Goal: Information Seeking & Learning: Learn about a topic

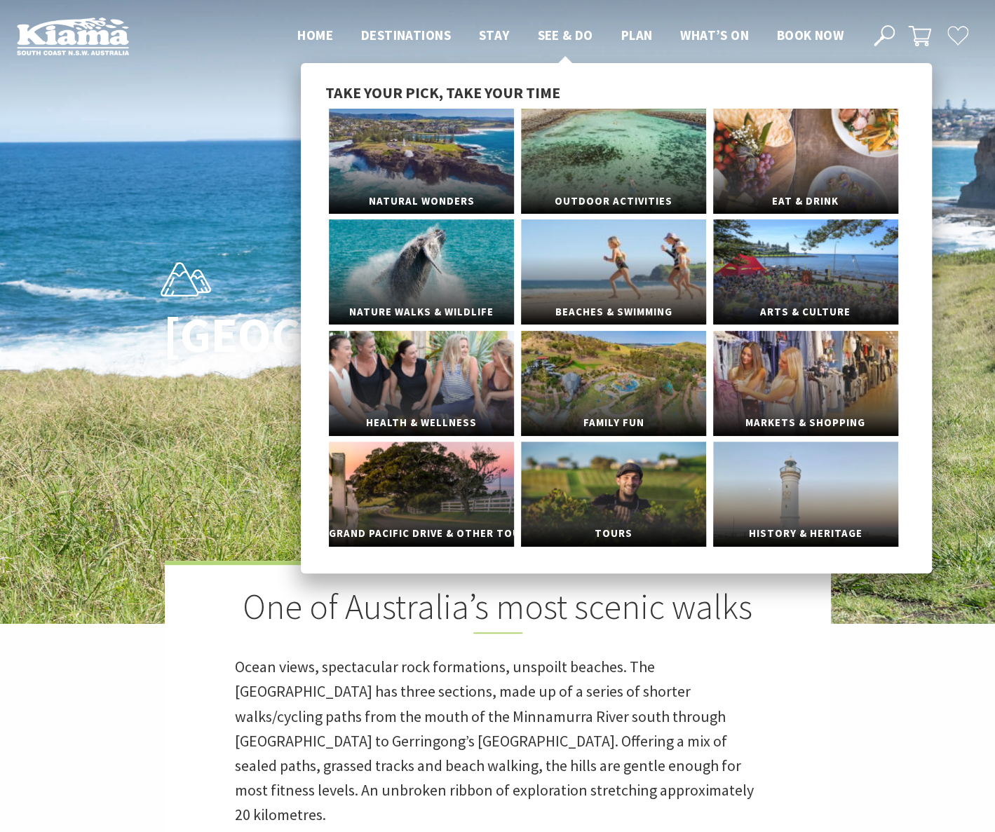
click at [572, 34] on span "See & Do" at bounding box center [564, 35] width 55 height 17
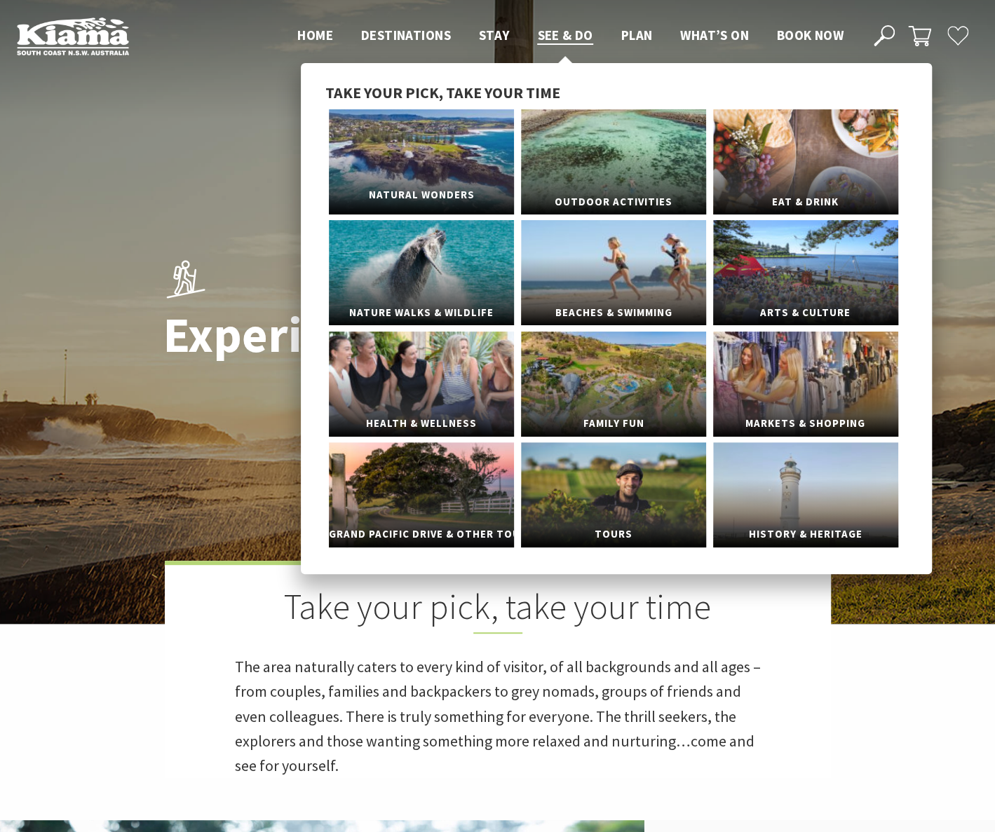
click at [450, 174] on link "Natural Wonders" at bounding box center [421, 161] width 185 height 105
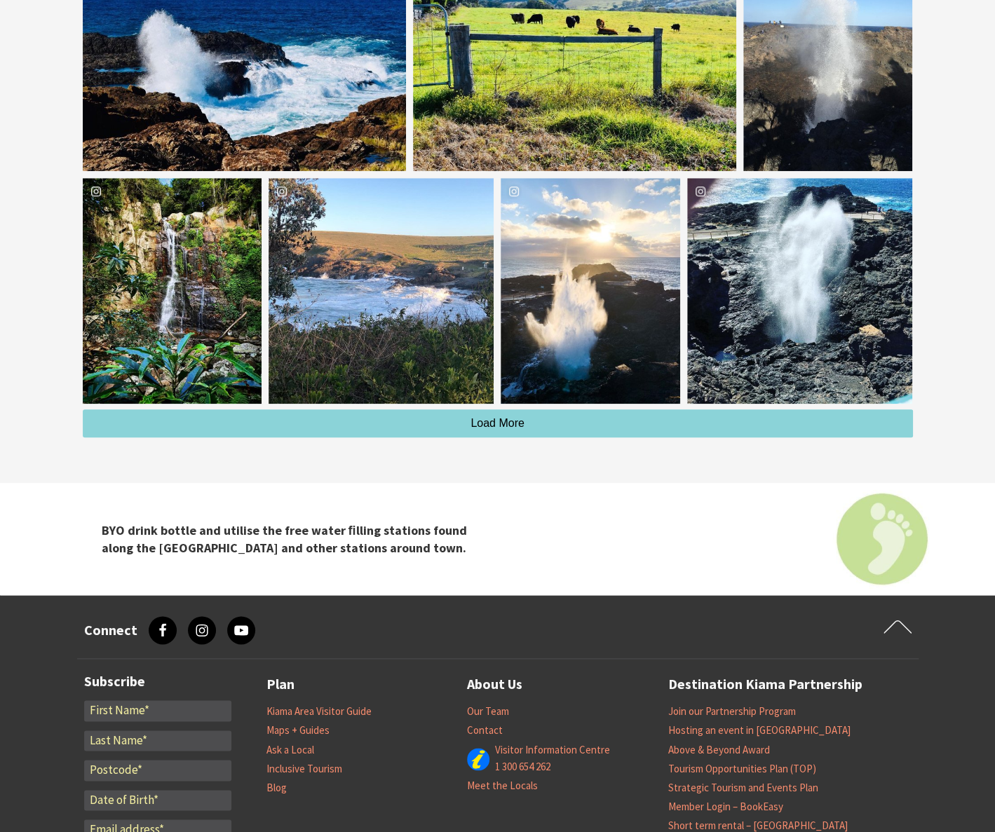
scroll to position [3645, 0]
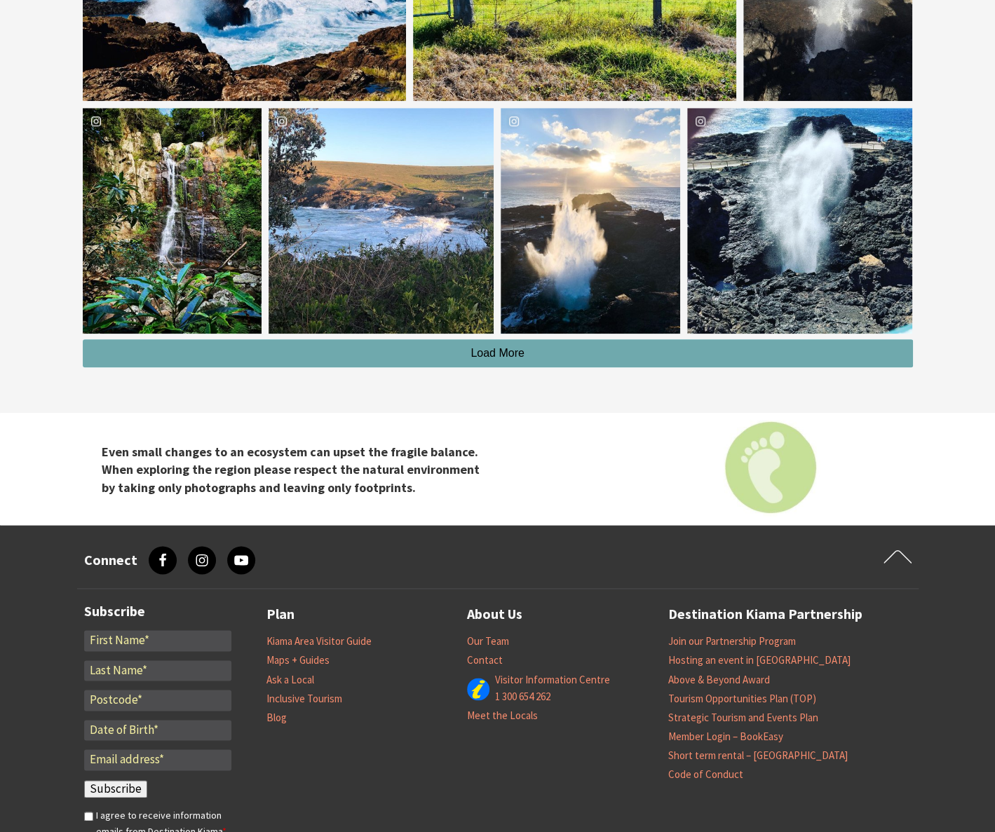
click at [510, 350] on span "Load More" at bounding box center [497, 353] width 54 height 12
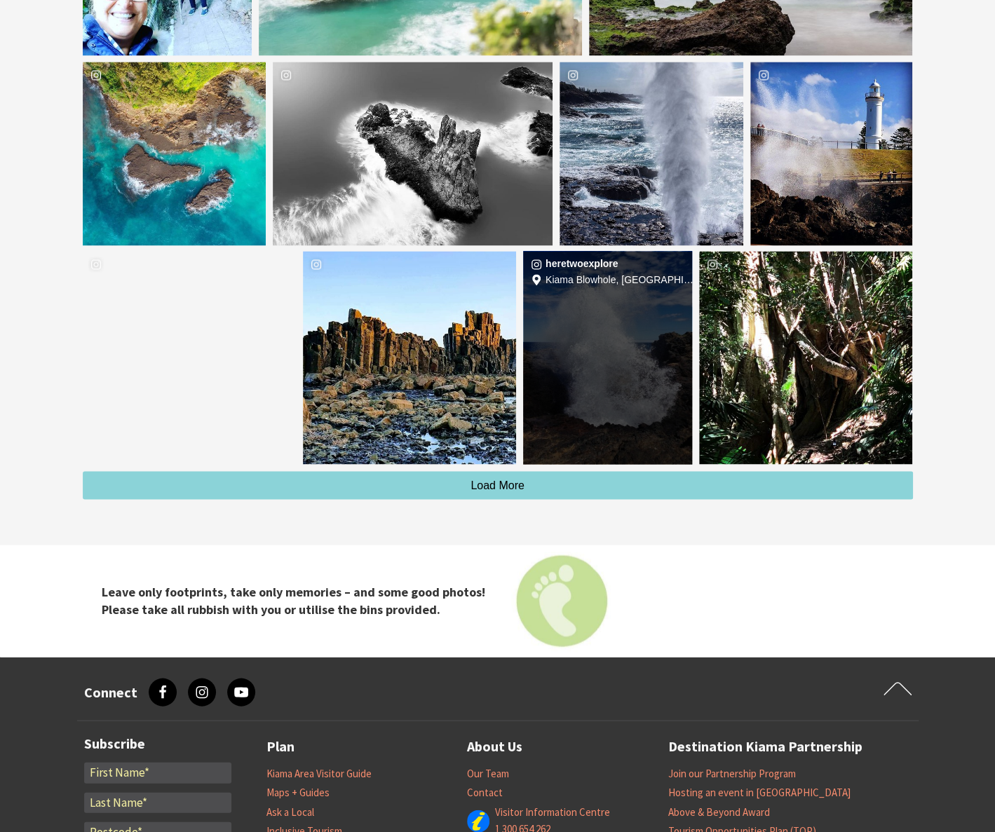
scroll to position [4213, 0]
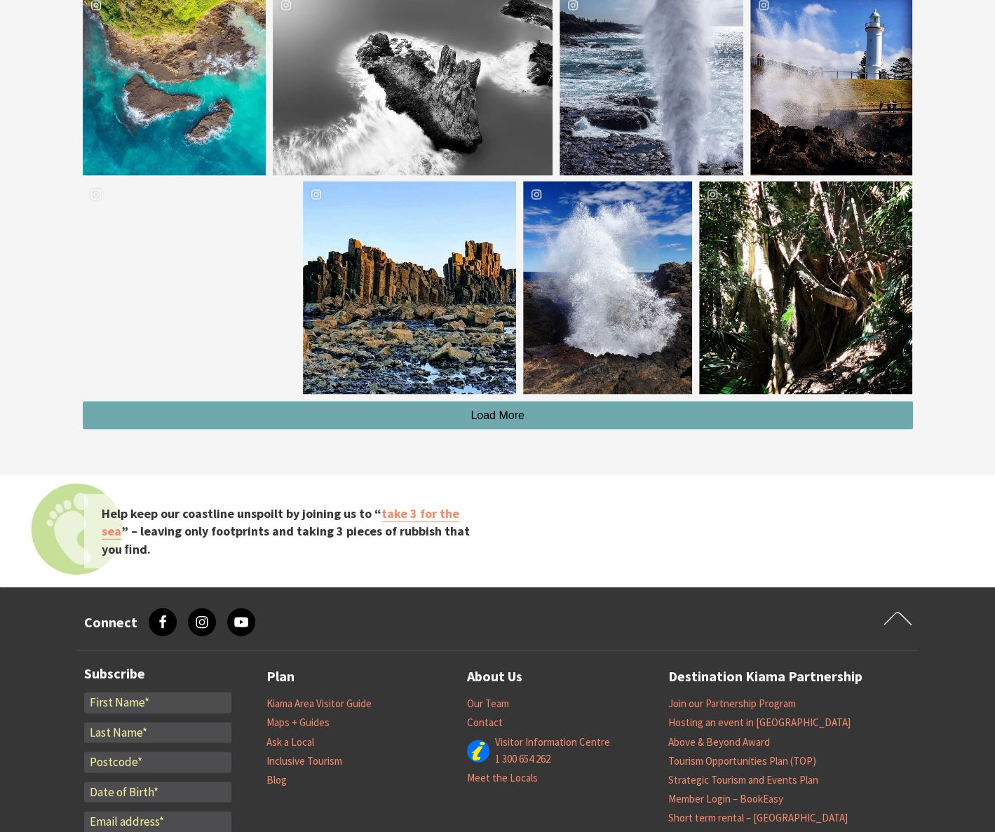
click at [537, 406] on button "Load More" at bounding box center [498, 415] width 830 height 28
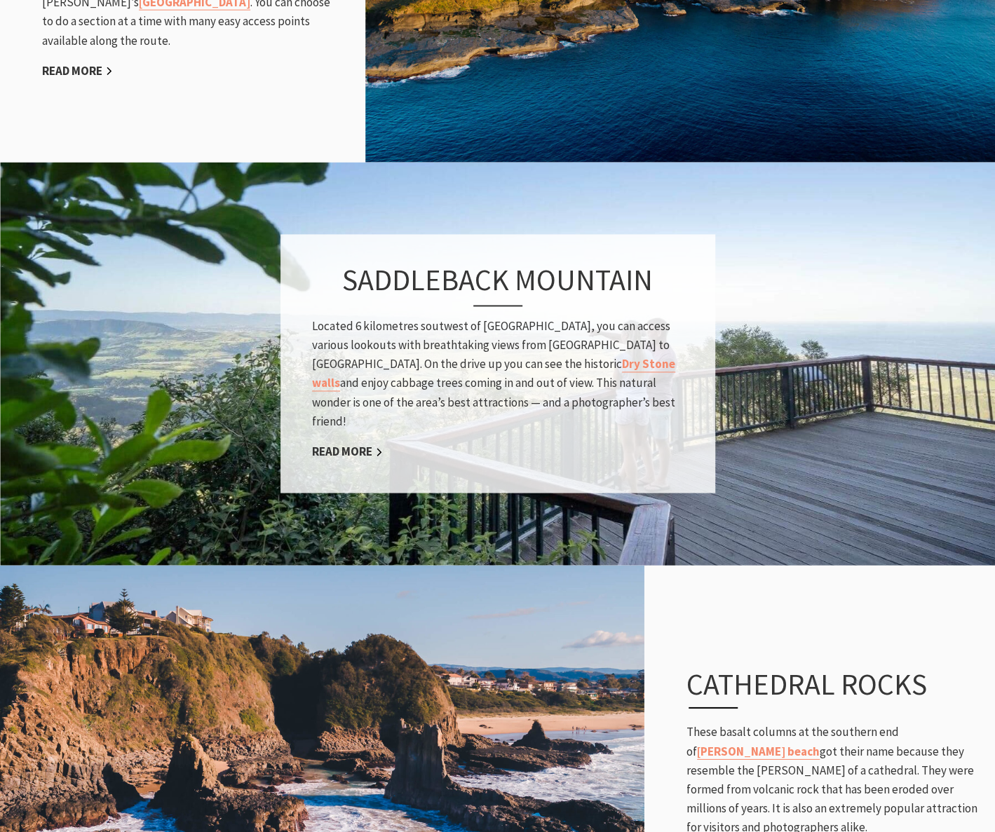
scroll to position [1696, 0]
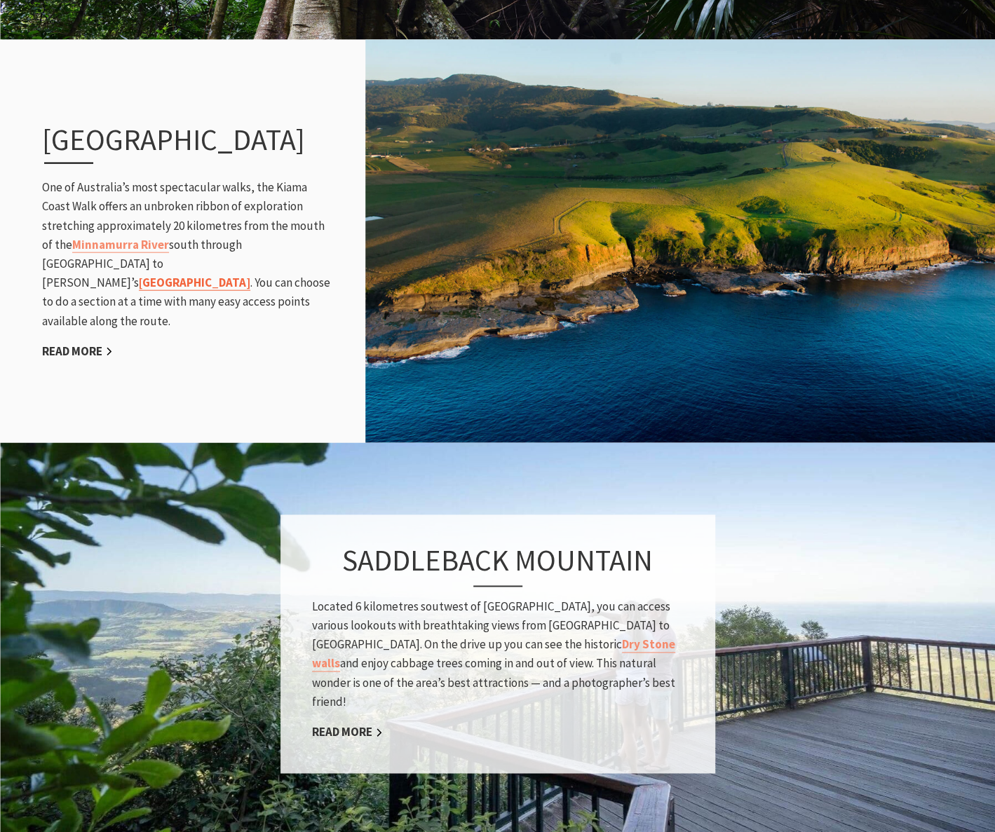
click at [158, 275] on link "Werri Beach" at bounding box center [194, 283] width 111 height 16
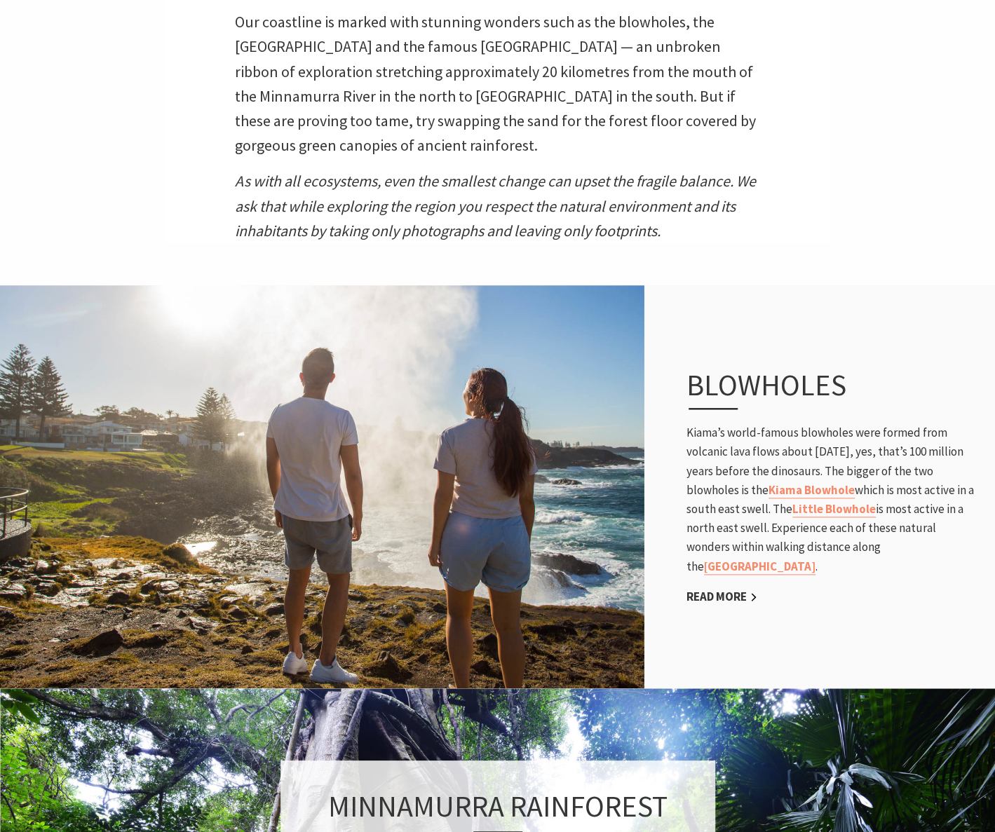
scroll to position [715, 0]
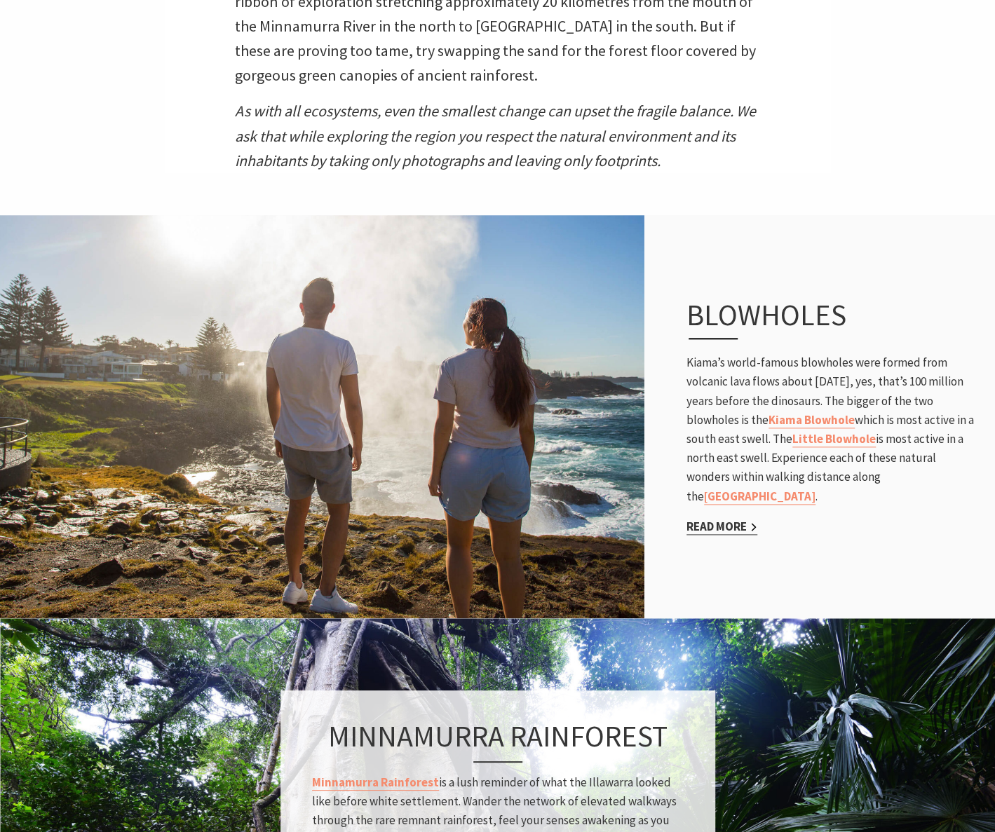
click at [728, 525] on link "Read More" at bounding box center [721, 527] width 71 height 16
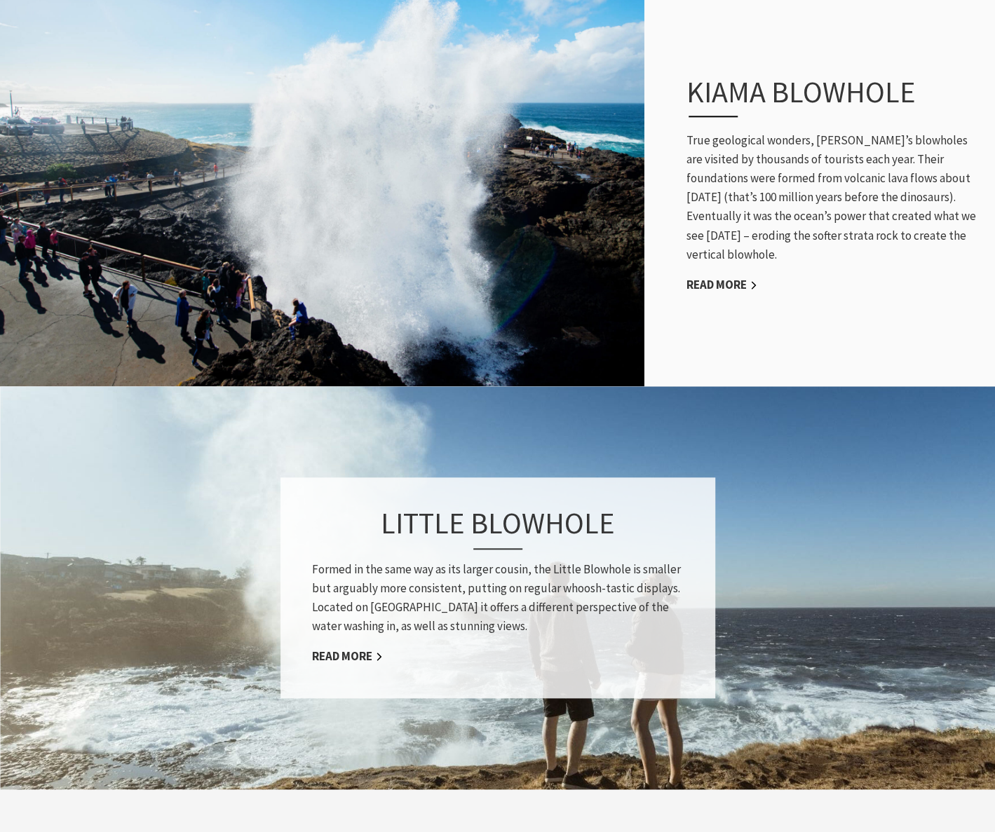
scroll to position [561, 0]
